Goal: Task Accomplishment & Management: Complete application form

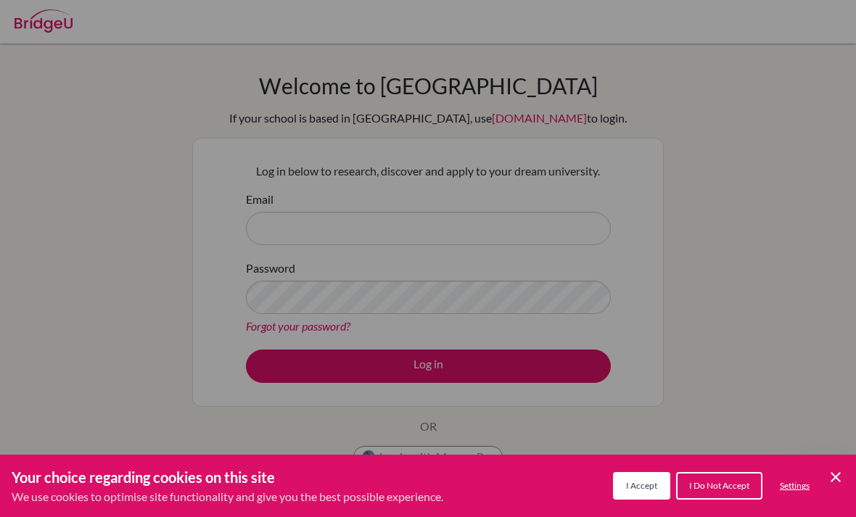
click at [665, 489] on button "I Accept" at bounding box center [641, 486] width 57 height 28
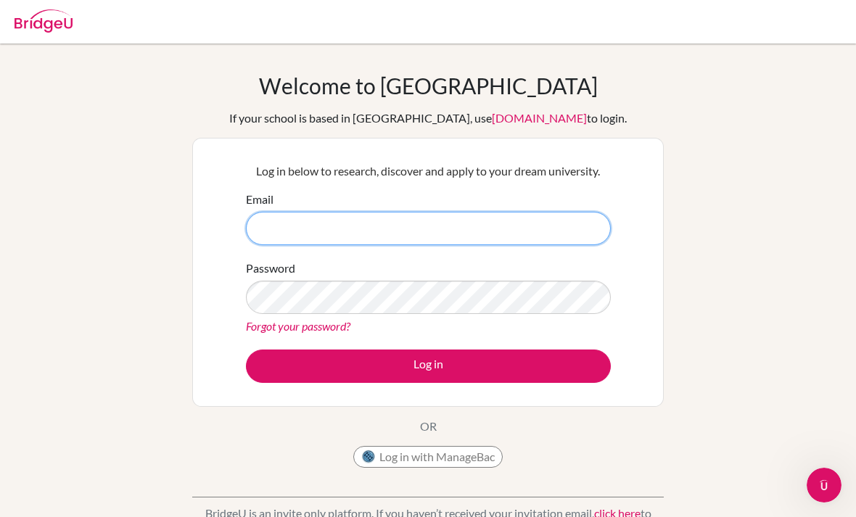
click at [567, 241] on input "Email" at bounding box center [428, 228] width 365 height 33
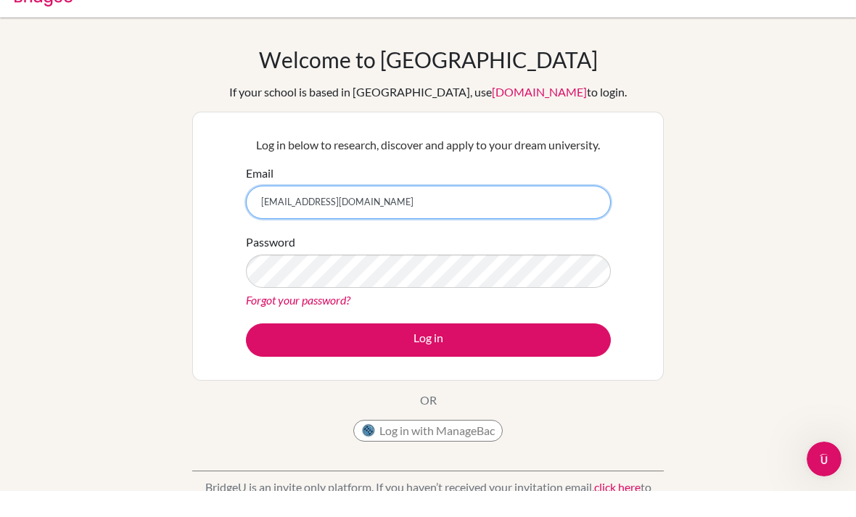
type input "[EMAIL_ADDRESS][DOMAIN_NAME]"
click at [428, 350] on button "Log in" at bounding box center [428, 366] width 365 height 33
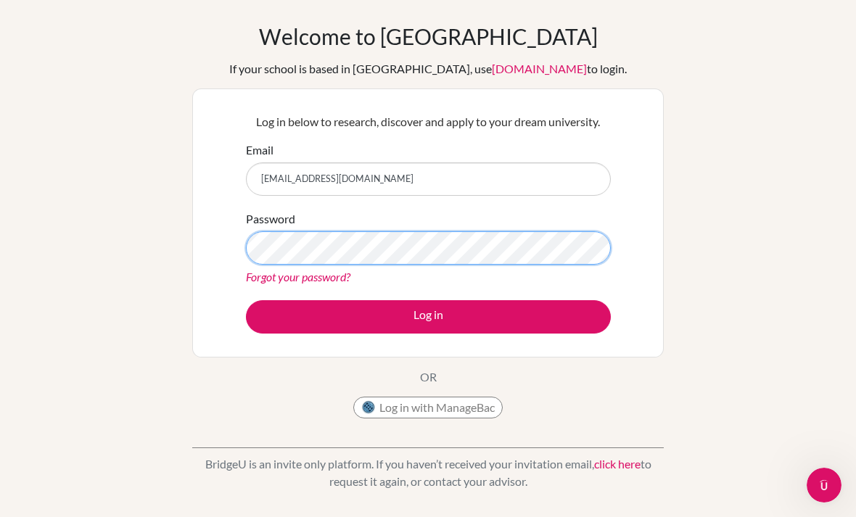
click at [428, 315] on button "Log in" at bounding box center [428, 316] width 365 height 33
